Goal: Task Accomplishment & Management: Use online tool/utility

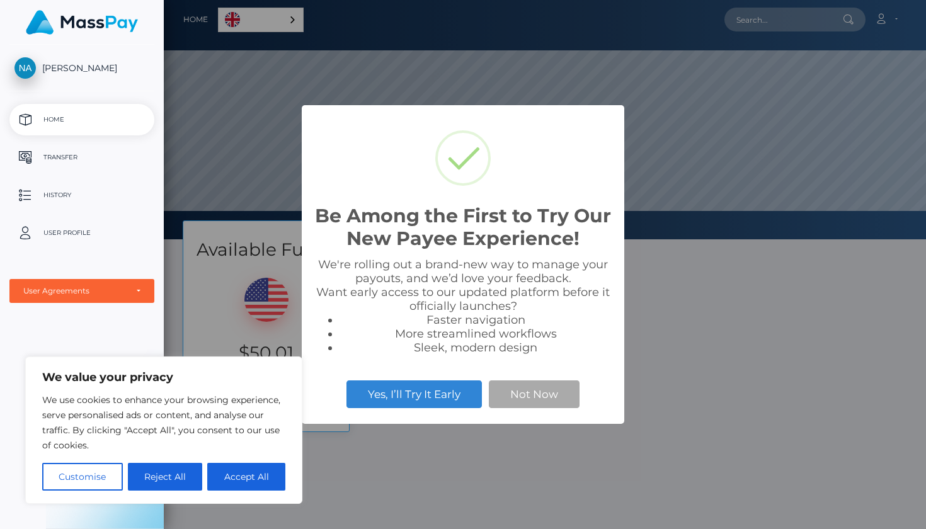
scroll to position [239, 762]
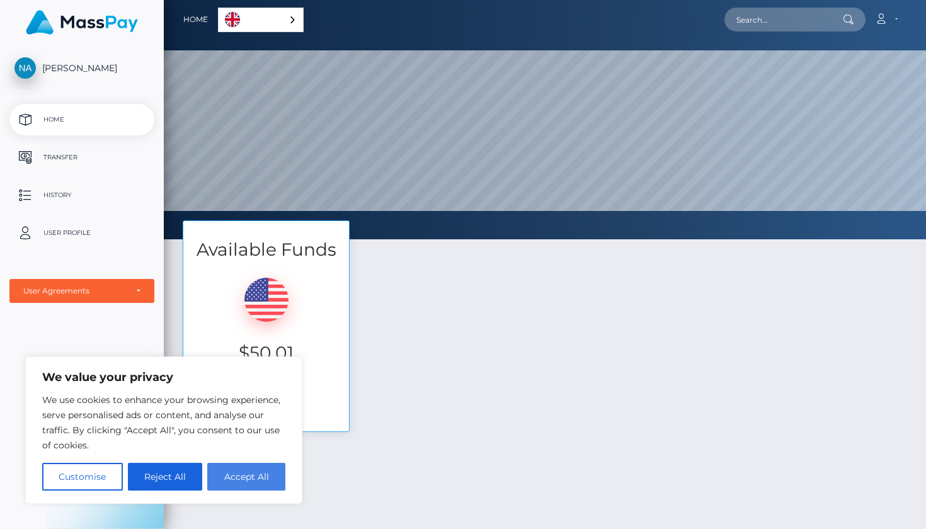
click at [244, 479] on button "Accept All" at bounding box center [246, 477] width 78 height 28
checkbox input "true"
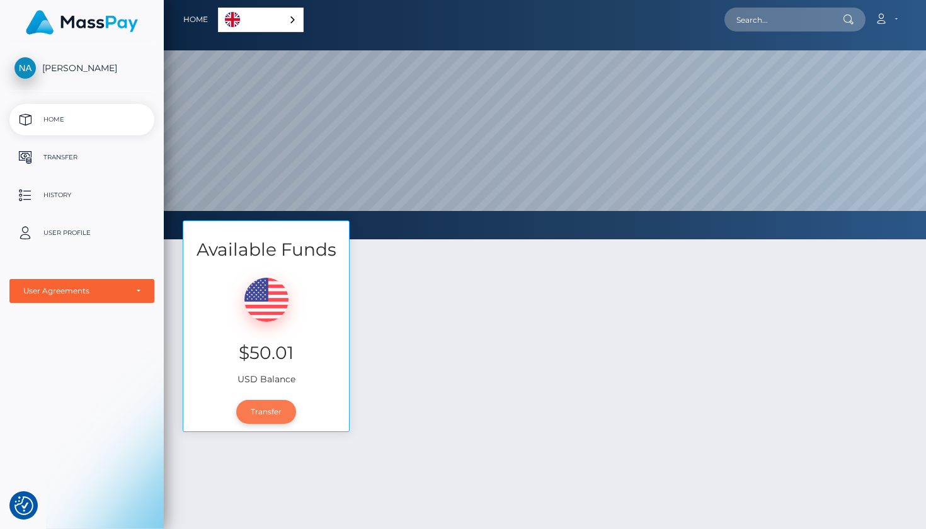
click at [276, 409] on link "Transfer" at bounding box center [266, 412] width 60 height 24
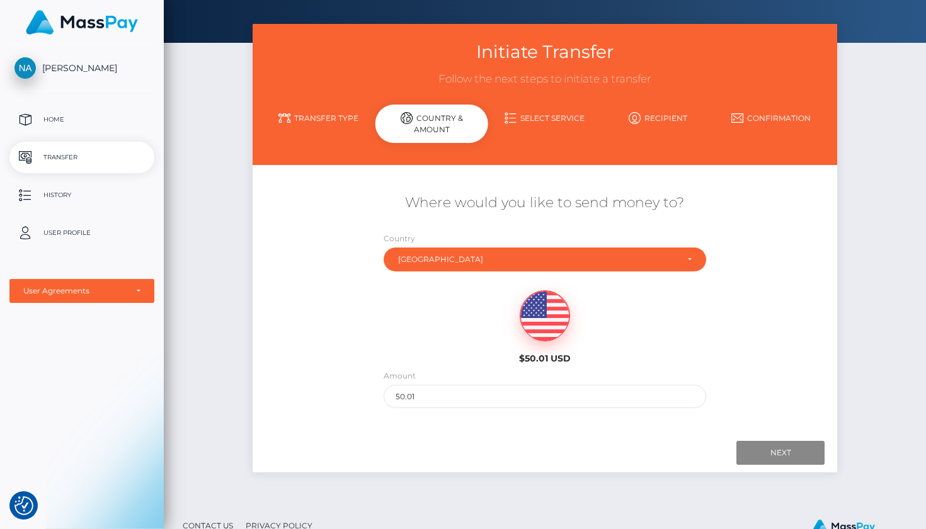
scroll to position [57, 0]
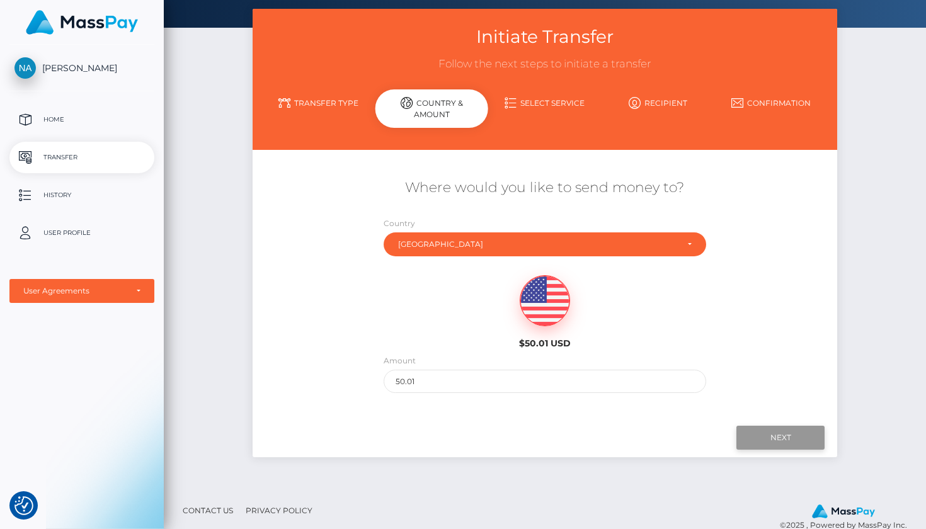
click at [778, 428] on input "Next" at bounding box center [780, 438] width 88 height 24
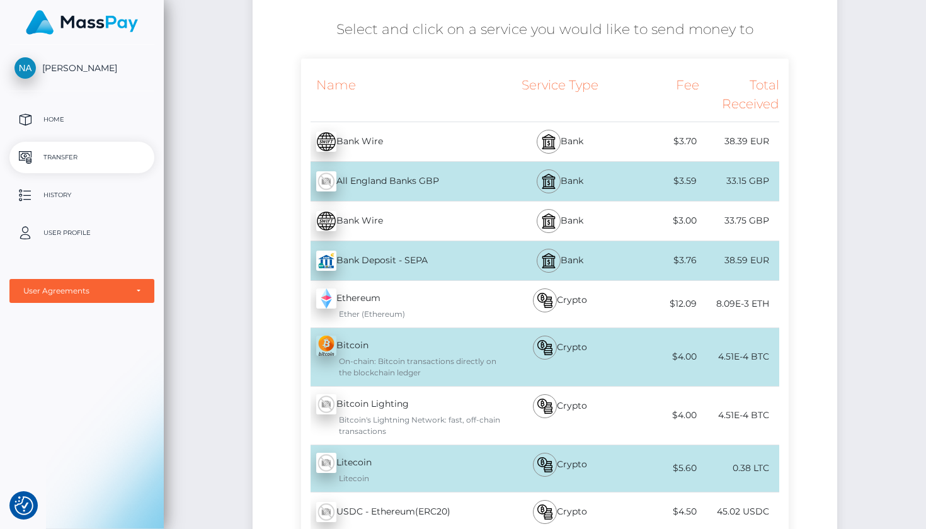
scroll to position [206, 0]
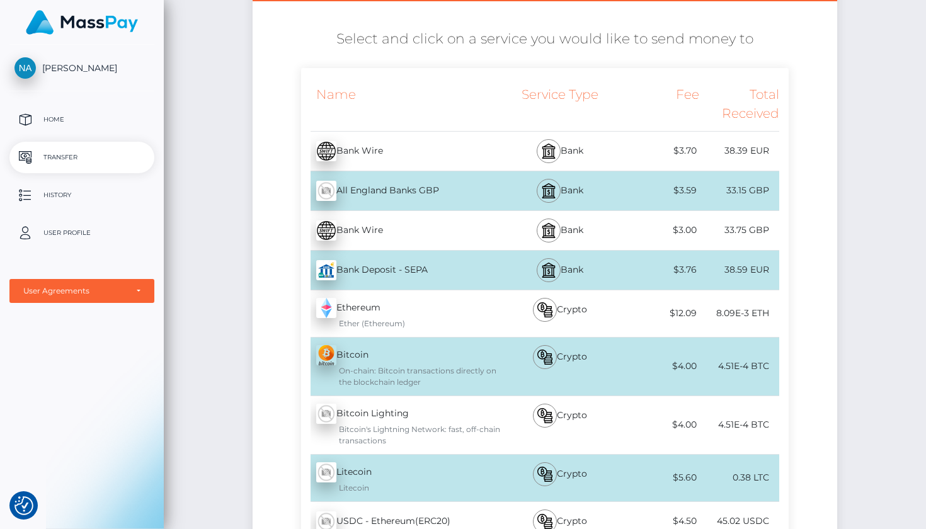
click at [492, 193] on div "All England Banks GBP - GBP" at bounding box center [400, 190] width 199 height 35
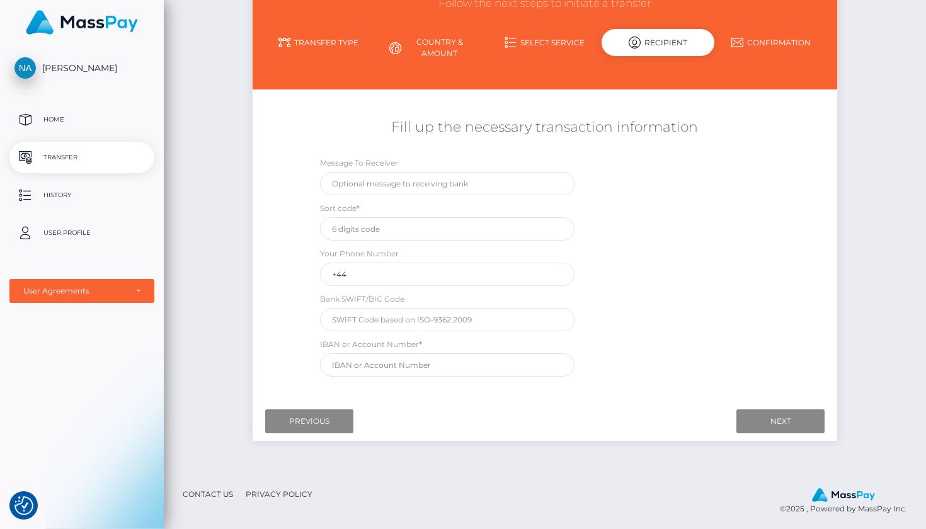
scroll to position [117, 0]
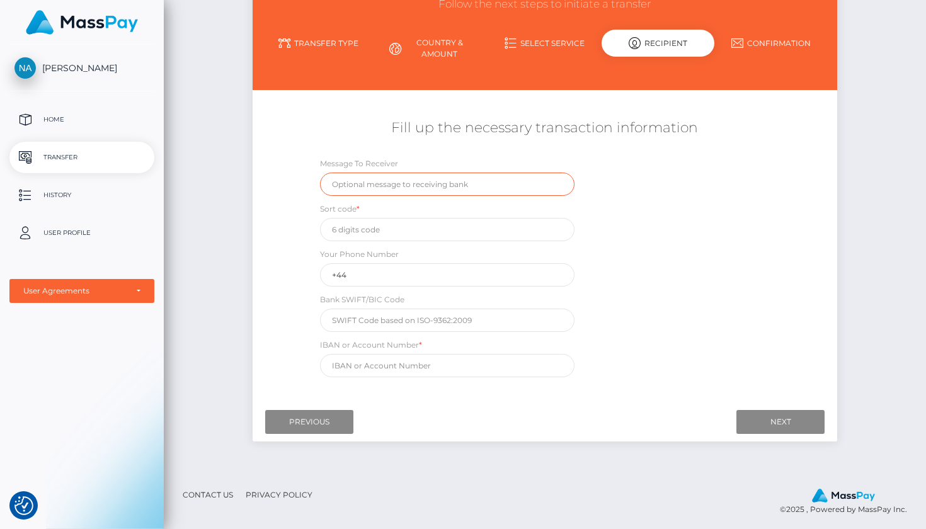
click at [480, 183] on input "text" at bounding box center [447, 184] width 254 height 23
click at [88, 110] on link "Home" at bounding box center [81, 119] width 145 height 31
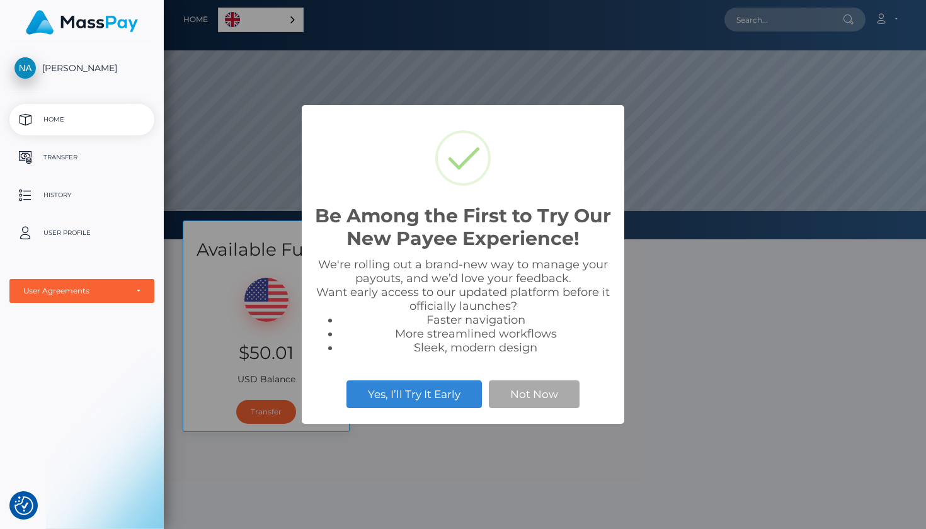
scroll to position [239, 762]
click at [459, 400] on button "Yes, I’ll Try It Early" at bounding box center [413, 394] width 135 height 28
